Goal: Check status: Check status

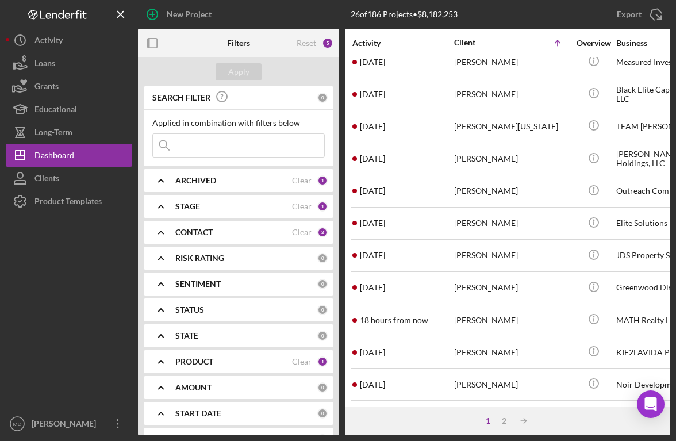
scroll to position [267, 0]
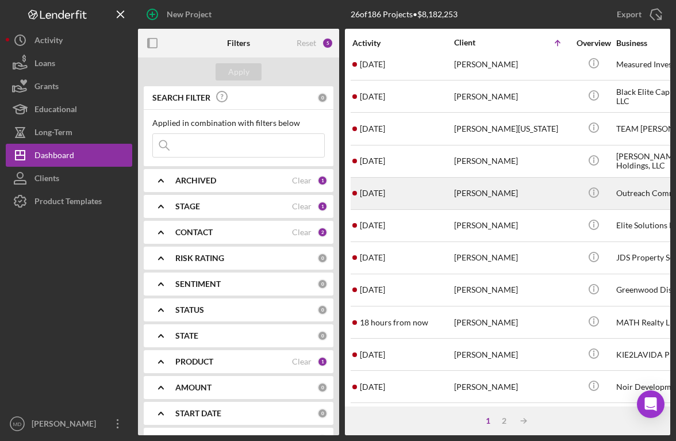
click at [463, 189] on div "[PERSON_NAME]" at bounding box center [511, 193] width 115 height 30
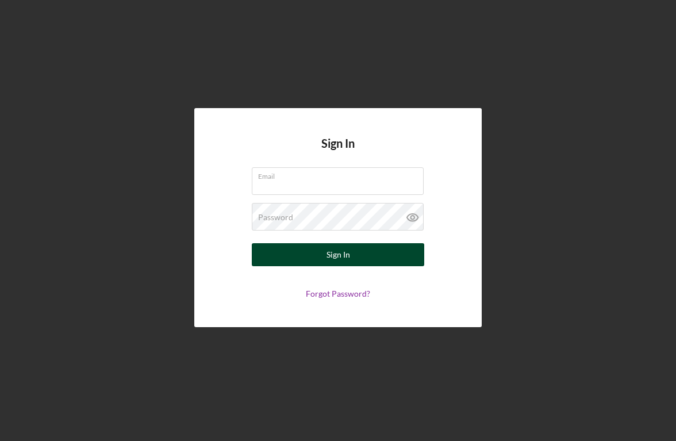
type input "[EMAIL_ADDRESS][DOMAIN_NAME]"
click at [362, 254] on button "Sign In" at bounding box center [338, 254] width 172 height 23
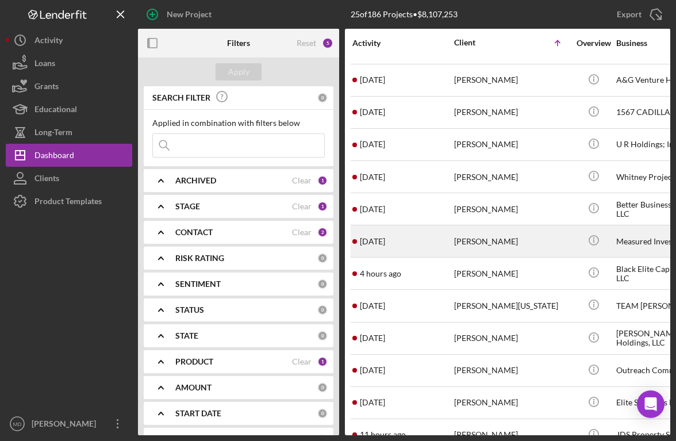
scroll to position [108, 0]
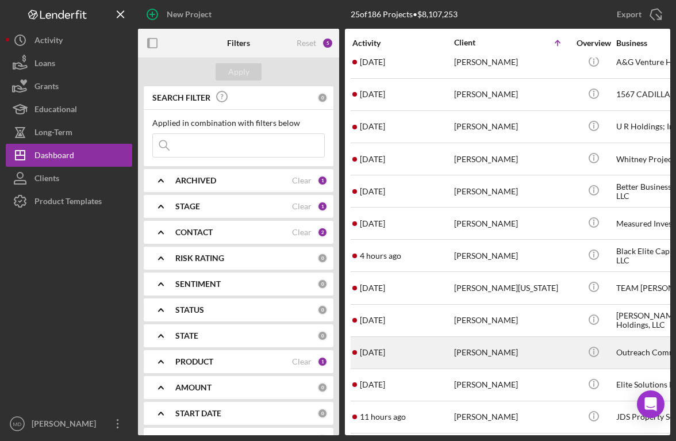
click at [462, 343] on div "[PERSON_NAME]" at bounding box center [511, 352] width 115 height 30
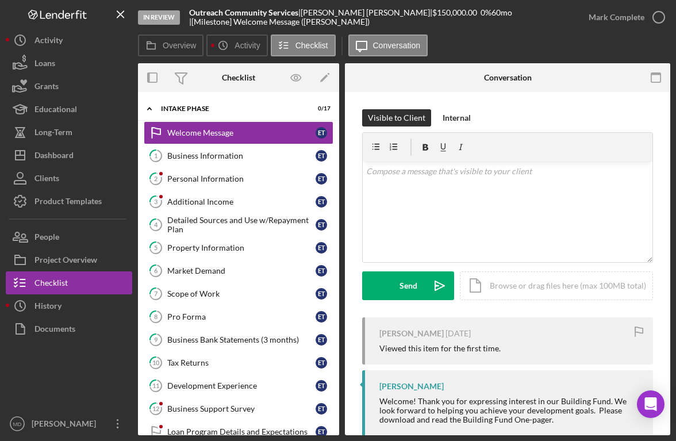
click at [39, 28] on div "Logo-Reversed Created with Sketch. Icon/Menu Close" at bounding box center [69, 14] width 126 height 29
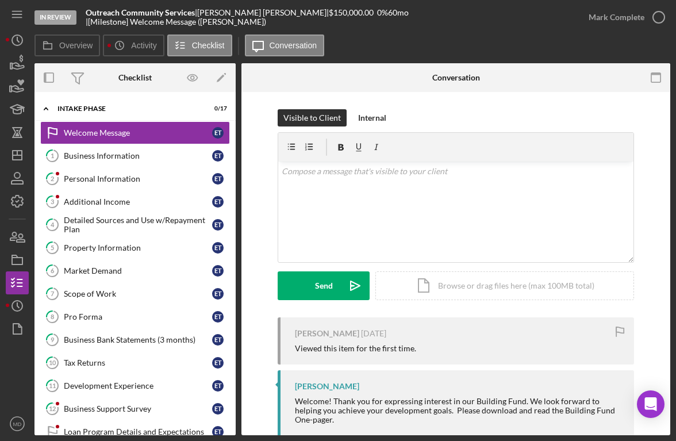
click at [39, 28] on div "In Review Outreach Community Services | [PERSON_NAME] | $150,000.00 0 % 60 mo |…" at bounding box center [338, 217] width 665 height 435
click at [17, 40] on polyline "button" at bounding box center [18, 39] width 2 height 5
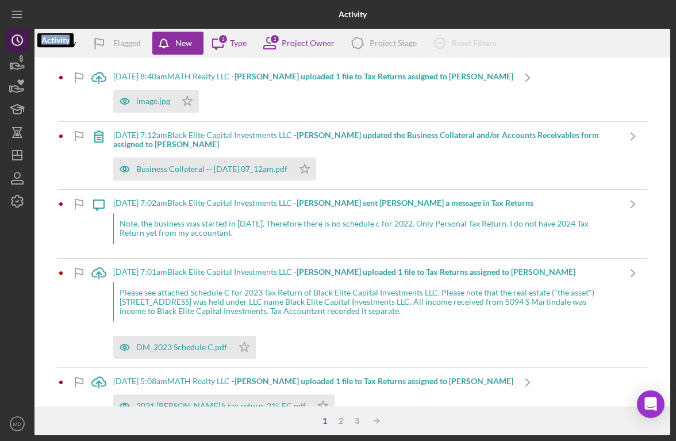
click at [16, 37] on icon "Icon/History" at bounding box center [17, 40] width 29 height 29
click at [18, 41] on polyline "button" at bounding box center [18, 39] width 2 height 5
click at [17, 14] on line "button" at bounding box center [16, 14] width 9 height 0
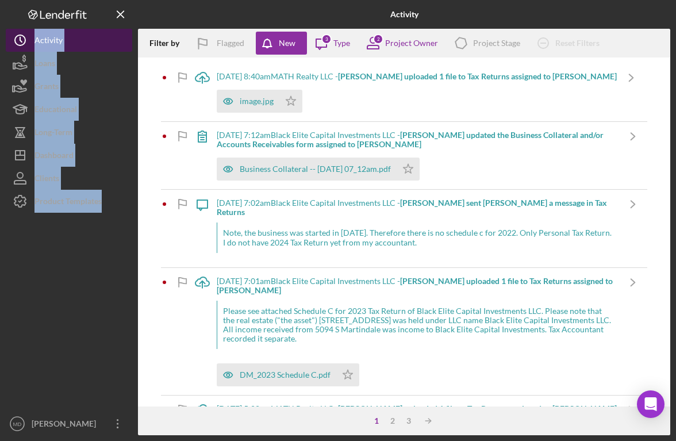
click at [66, 37] on button "Icon/History Activity" at bounding box center [69, 40] width 126 height 23
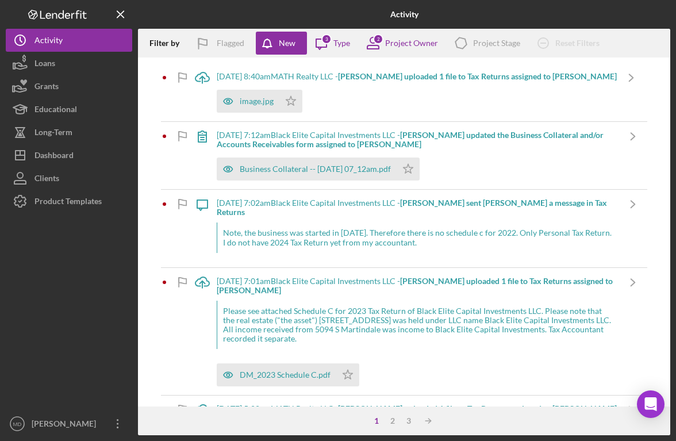
click at [79, 20] on div "Logo-Reversed Created with Sketch. Icon/Menu Close" at bounding box center [69, 14] width 126 height 29
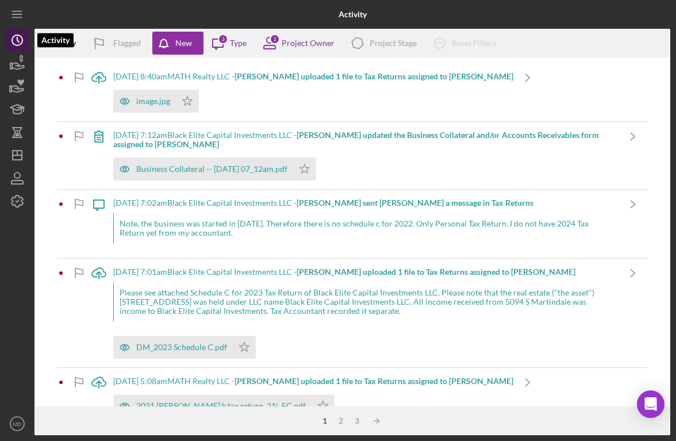
click at [18, 41] on polyline "button" at bounding box center [18, 39] width 2 height 5
click at [18, 20] on icon "Icon/Menu" at bounding box center [18, 15] width 26 height 26
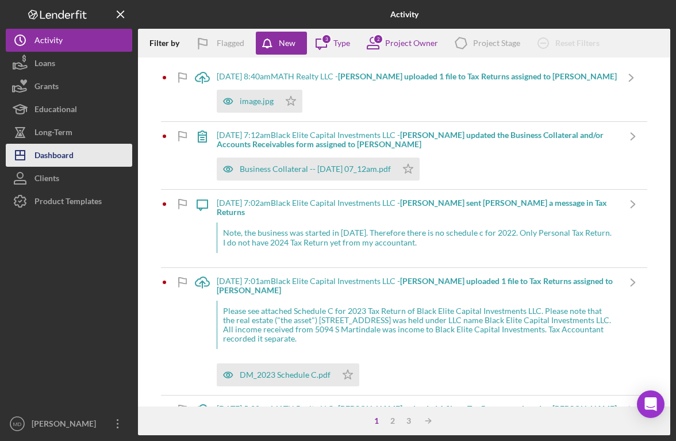
click at [76, 155] on button "Icon/Dashboard Dashboard" at bounding box center [69, 155] width 126 height 23
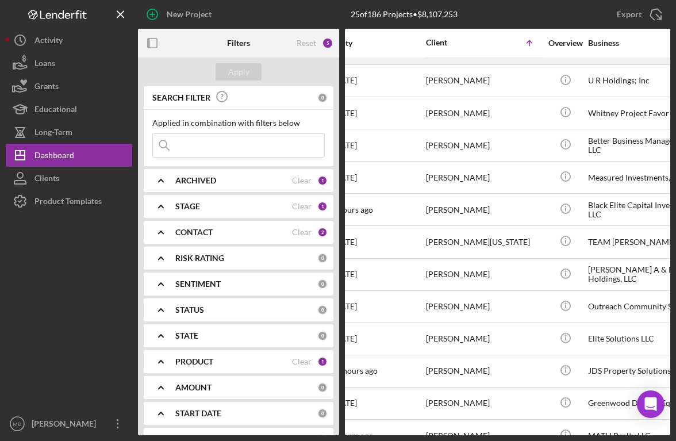
scroll to position [213, 28]
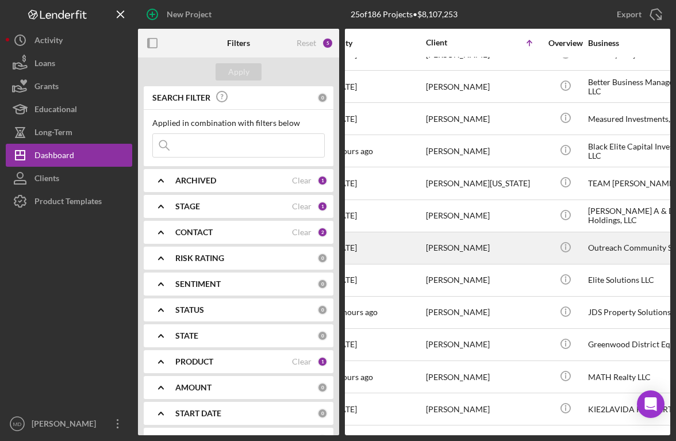
click at [450, 244] on div "[PERSON_NAME]" at bounding box center [483, 248] width 115 height 30
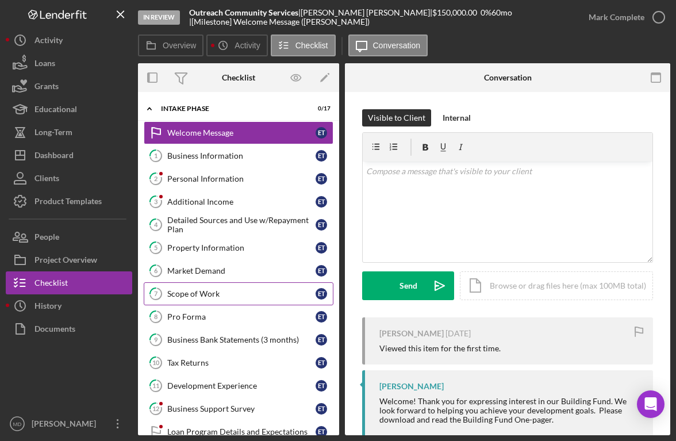
click at [199, 292] on div "Scope of Work" at bounding box center [241, 293] width 148 height 9
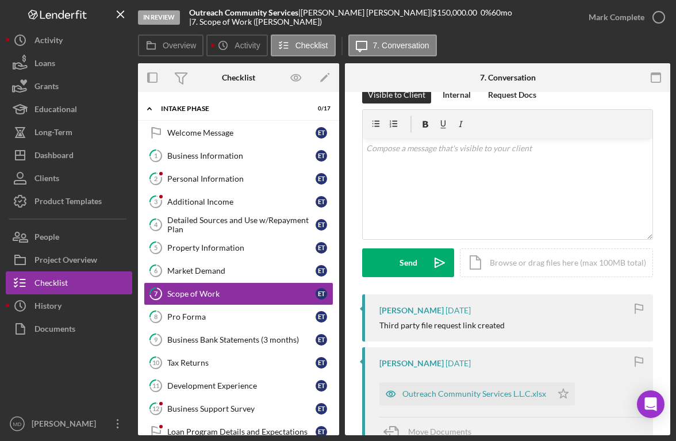
scroll to position [34, 0]
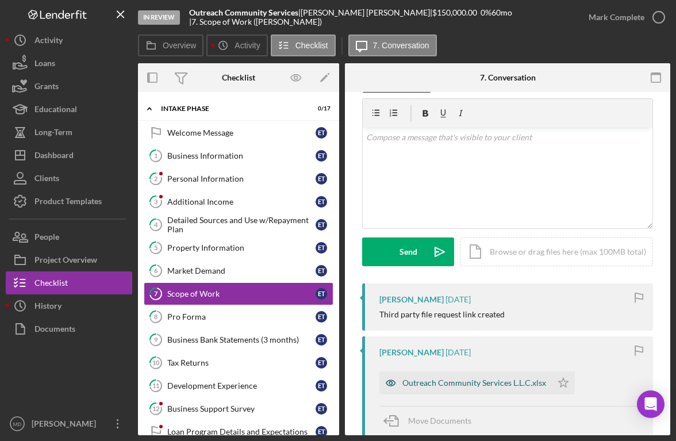
click at [413, 381] on div "Outreach Community Services L.L.C.xlsx" at bounding box center [474, 382] width 144 height 9
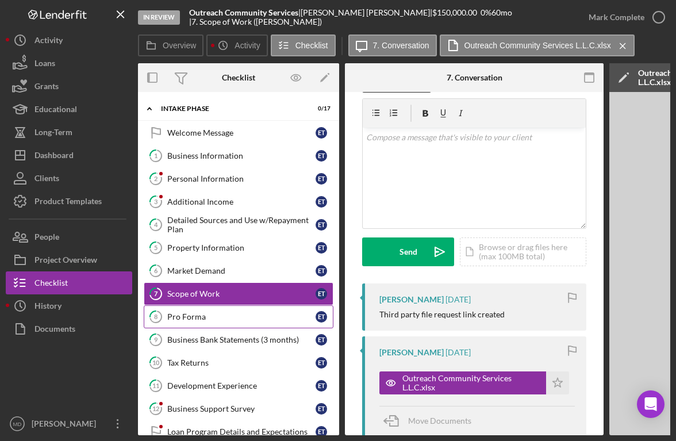
click at [239, 316] on div "Pro Forma" at bounding box center [241, 316] width 148 height 9
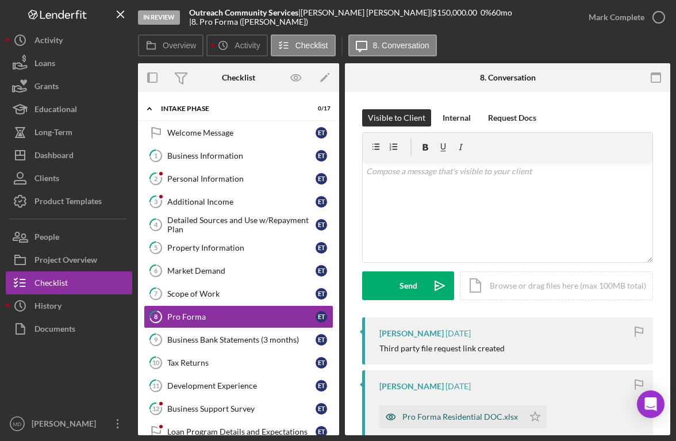
click at [424, 415] on div "Pro Forma Residential DOC.xlsx" at bounding box center [460, 416] width 116 height 9
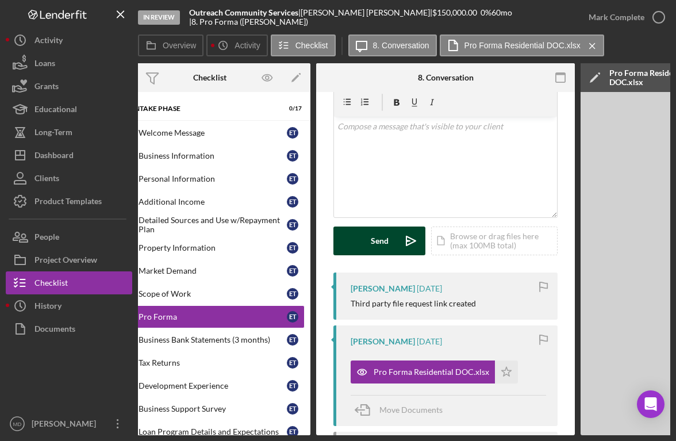
scroll to position [0, 14]
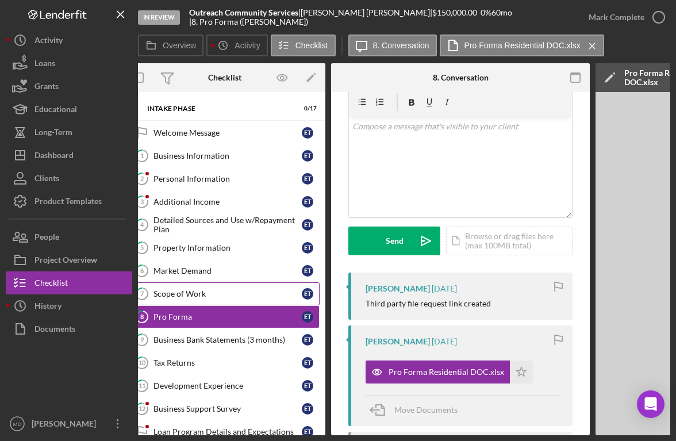
click at [219, 291] on div "Scope of Work" at bounding box center [227, 293] width 148 height 9
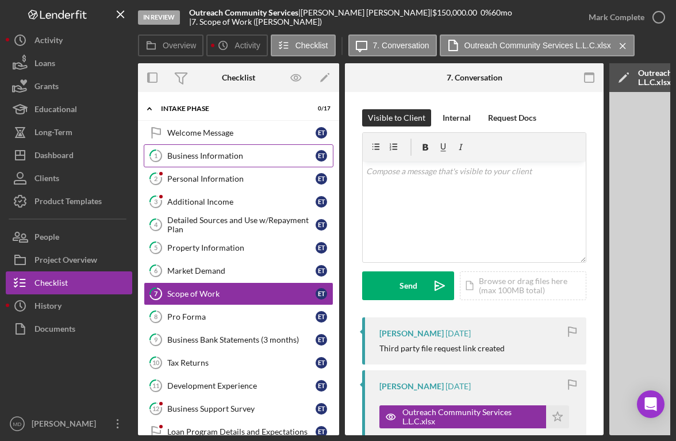
click at [247, 161] on link "1 Business Information E T" at bounding box center [239, 155] width 190 height 23
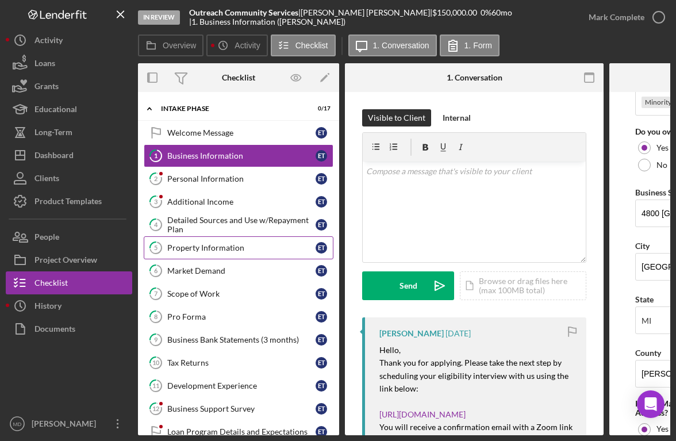
click at [204, 250] on div "Property Information" at bounding box center [241, 247] width 148 height 9
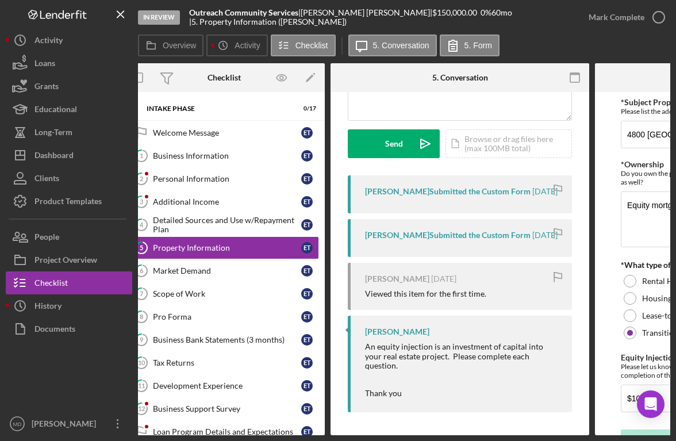
scroll to position [0, 14]
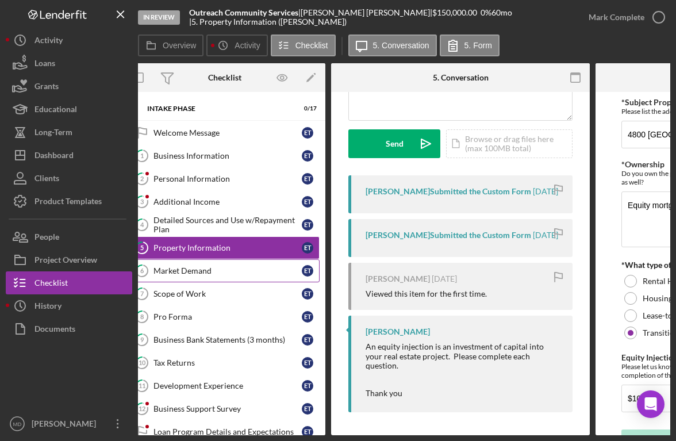
click at [237, 271] on div "Market Demand" at bounding box center [227, 270] width 148 height 9
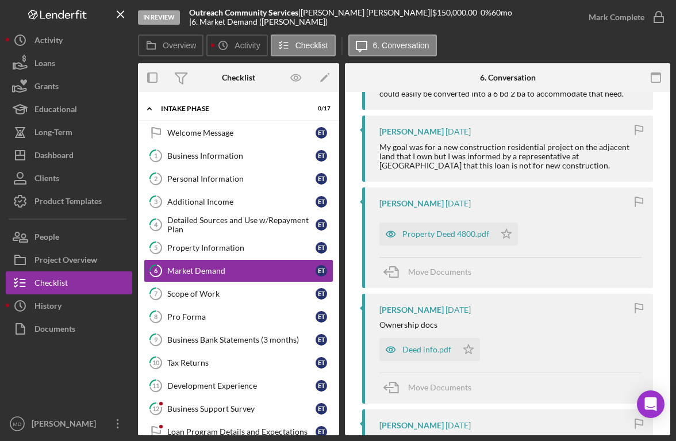
scroll to position [282, 0]
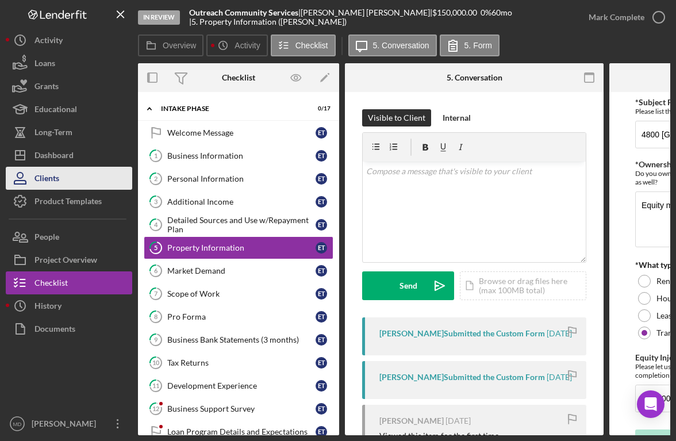
click at [82, 176] on button "Clients" at bounding box center [69, 178] width 126 height 23
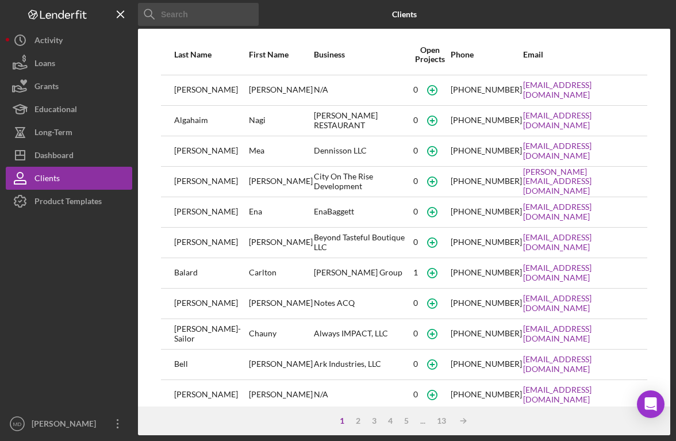
scroll to position [131, 0]
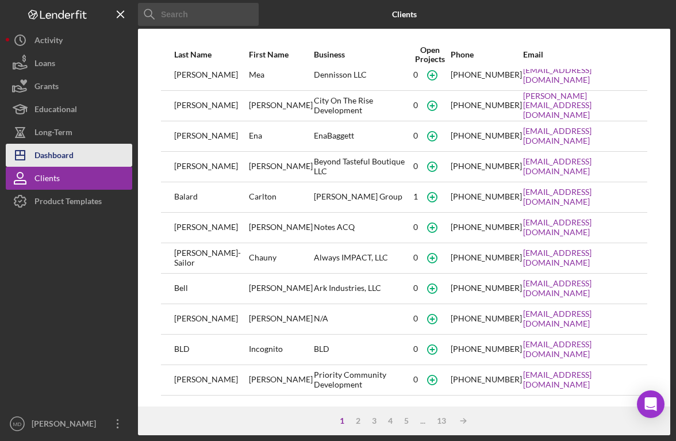
click at [90, 152] on button "Icon/Dashboard Dashboard" at bounding box center [69, 155] width 126 height 23
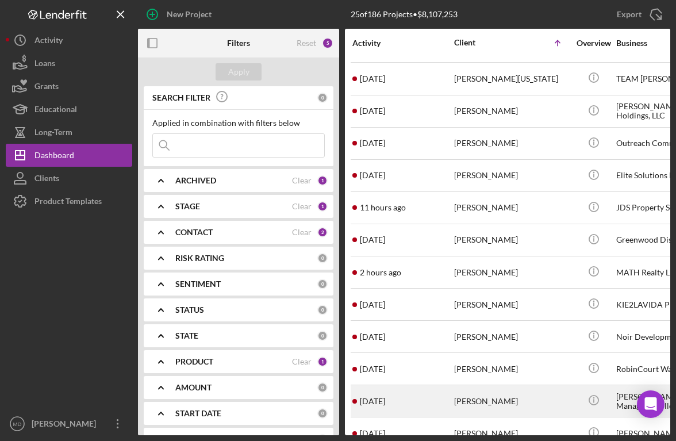
scroll to position [296, 0]
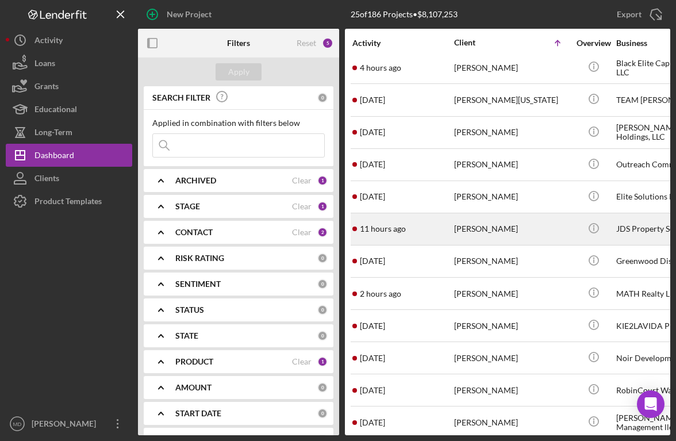
click at [434, 229] on div "11 hours ago [PERSON_NAME]" at bounding box center [402, 229] width 101 height 30
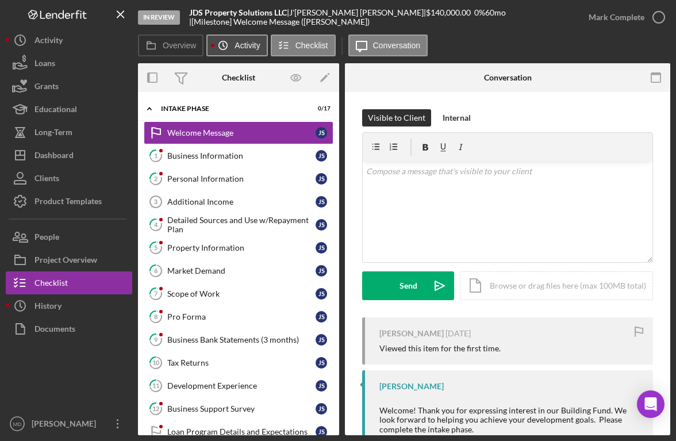
click at [234, 51] on icon "Icon/History" at bounding box center [223, 45] width 23 height 23
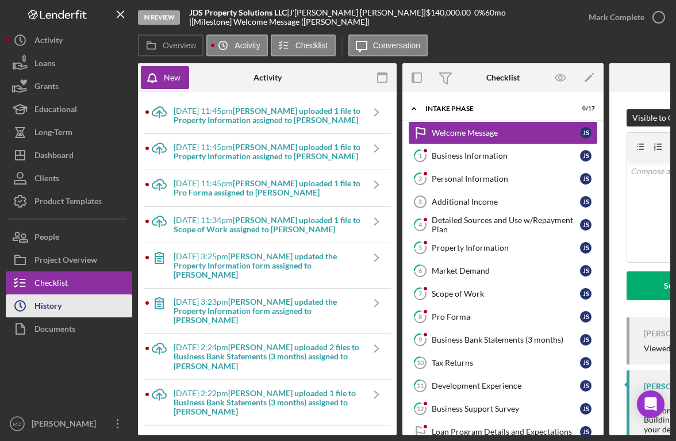
click at [37, 310] on div "History" at bounding box center [47, 307] width 27 height 26
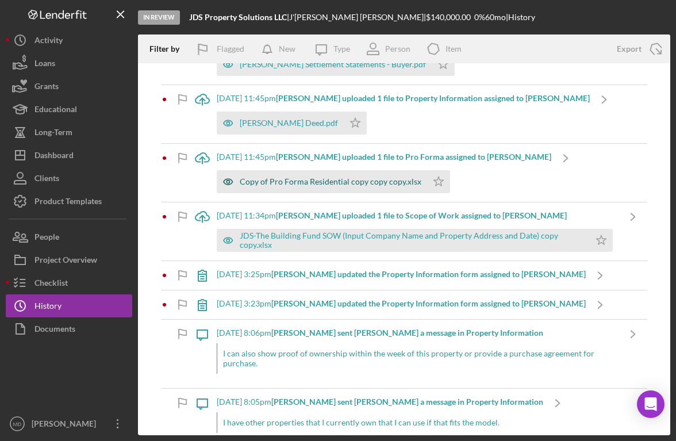
scroll to position [64, 0]
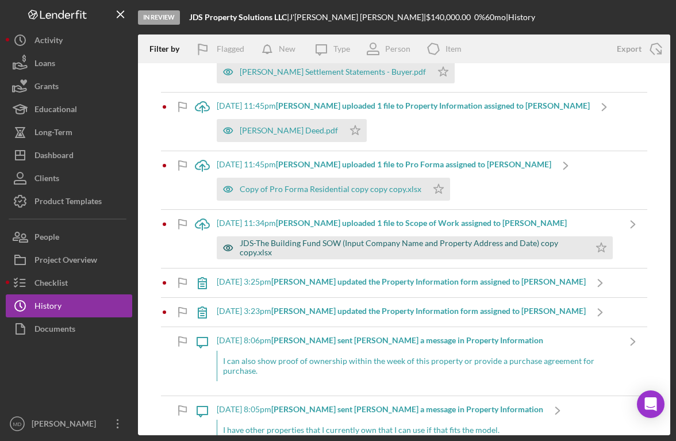
click at [300, 247] on div "JDS-The Building Fund SOW (Input Company Name and Property Address and Date) co…" at bounding box center [412, 248] width 344 height 18
